Goal: Information Seeking & Learning: Check status

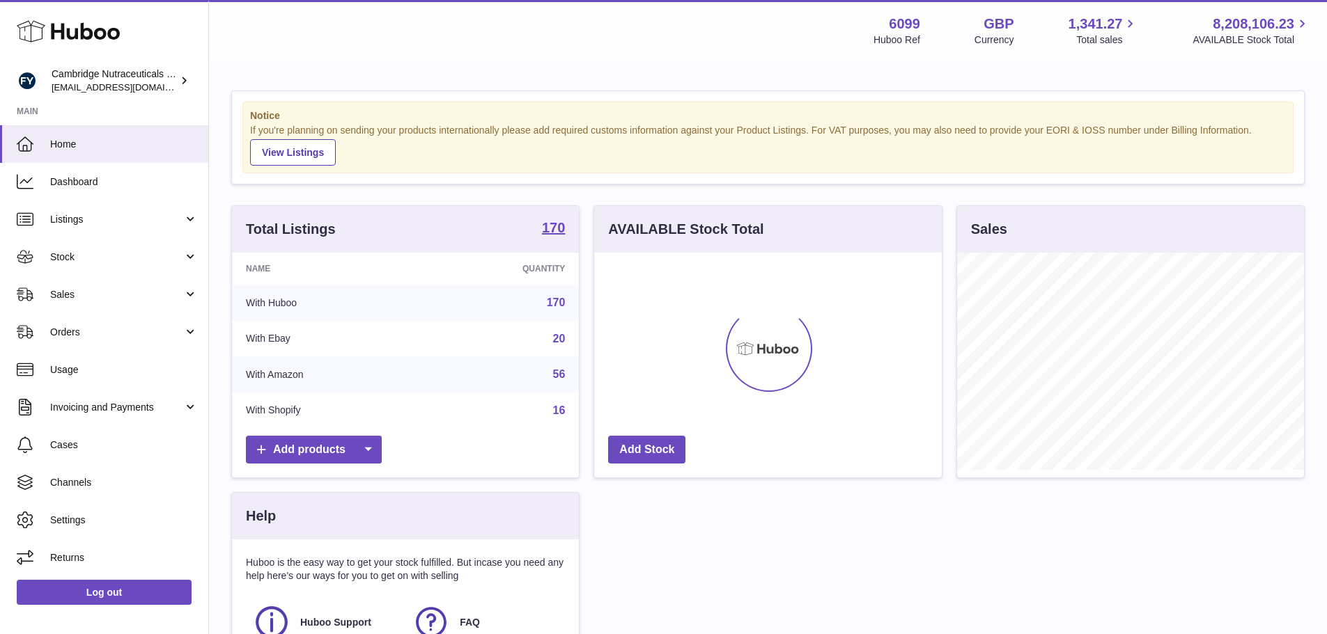
scroll to position [217, 348]
click at [61, 283] on link "Sales" at bounding box center [104, 295] width 208 height 38
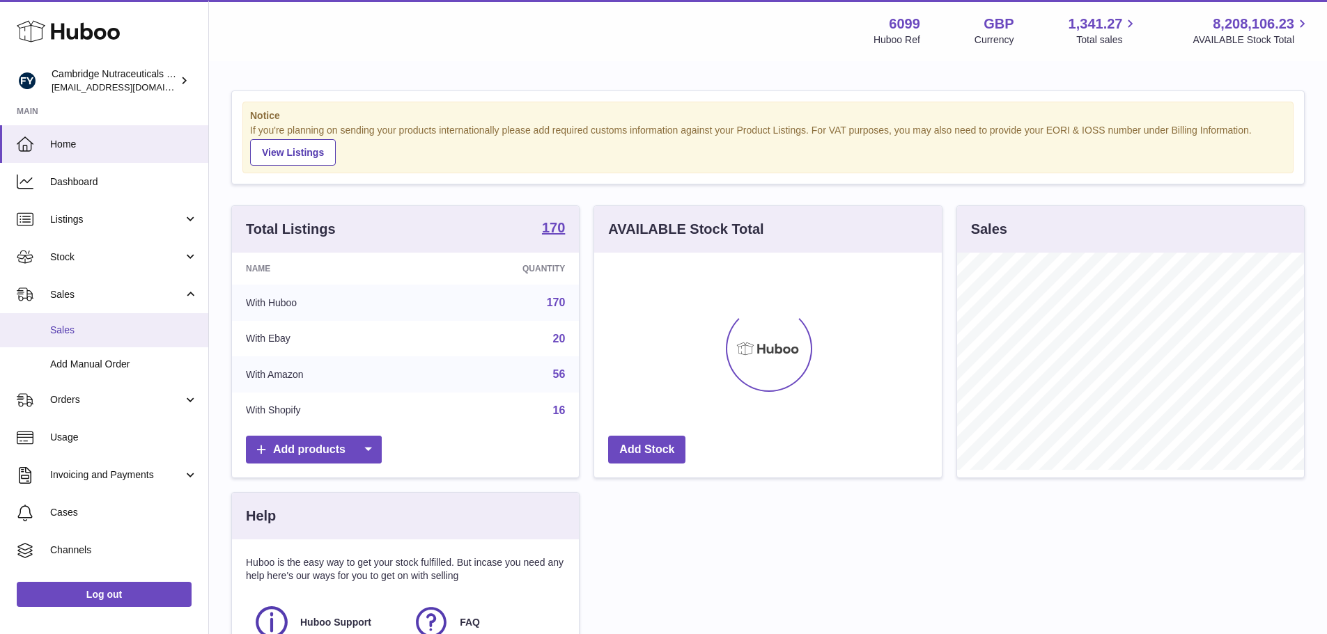
click at [118, 334] on span "Sales" at bounding box center [124, 330] width 148 height 13
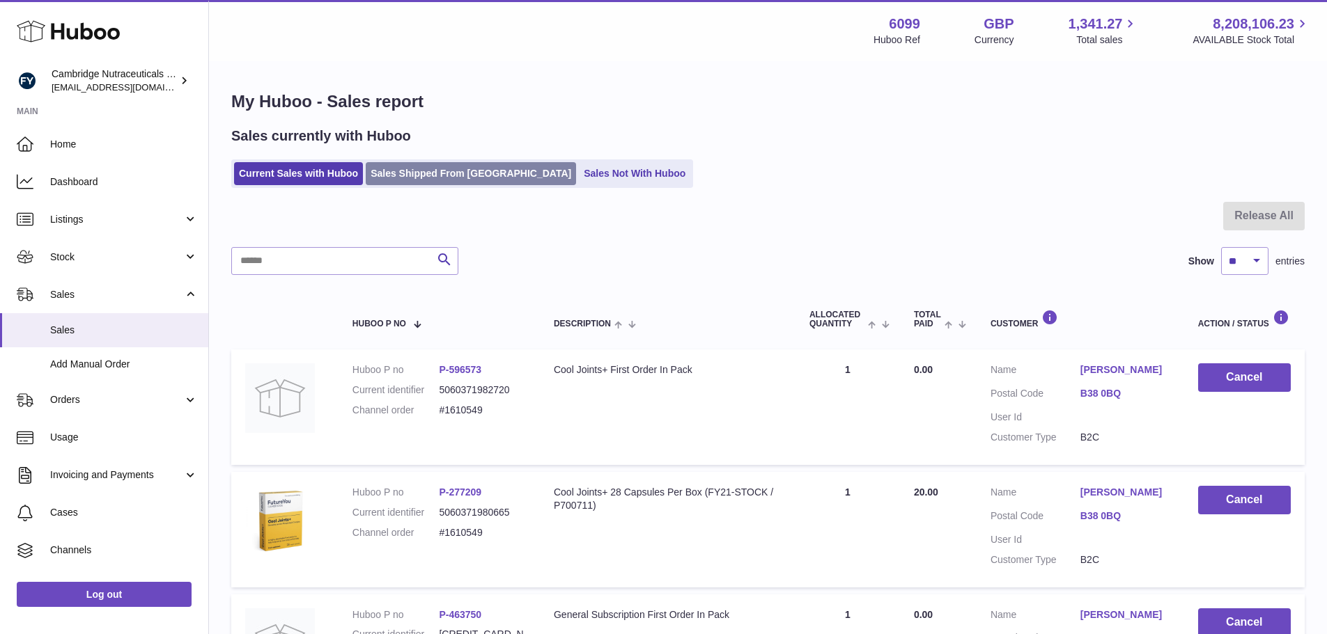
click at [472, 173] on link "Sales Shipped From [GEOGRAPHIC_DATA]" at bounding box center [471, 173] width 210 height 23
